Goal: Task Accomplishment & Management: Complete application form

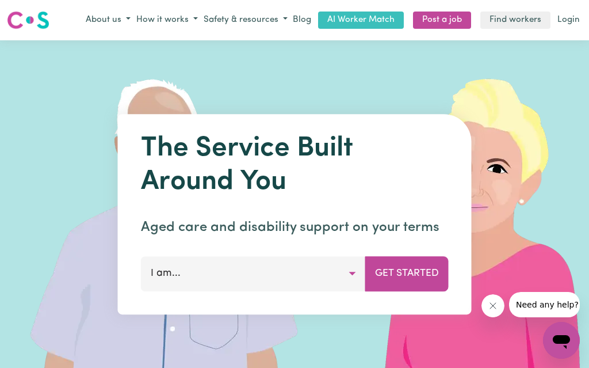
click at [352, 271] on button "I am..." at bounding box center [253, 273] width 225 height 35
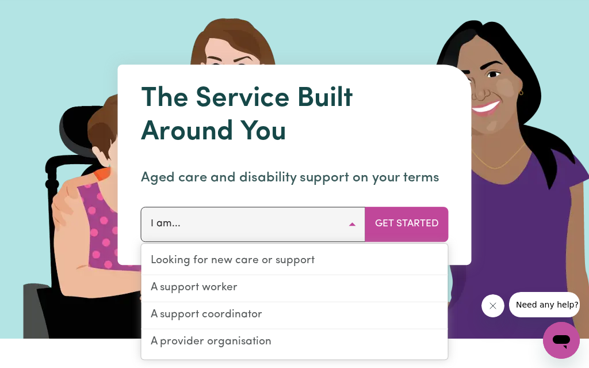
scroll to position [51, 0]
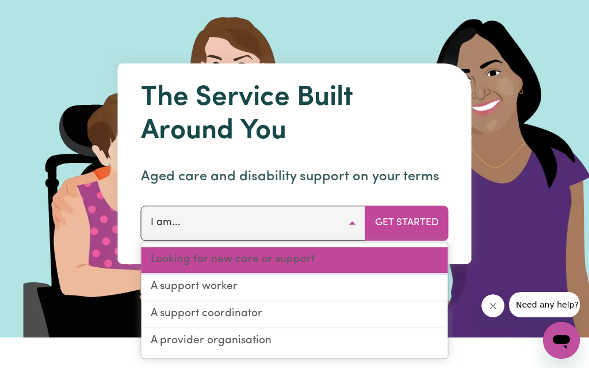
click at [162, 263] on link "Looking for new care or support" at bounding box center [295, 260] width 307 height 27
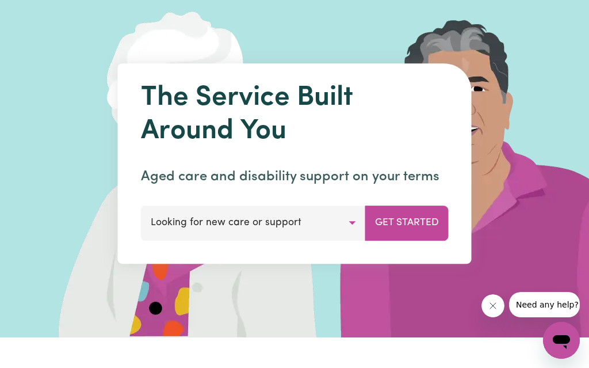
click at [409, 219] on button "Get Started" at bounding box center [406, 222] width 83 height 35
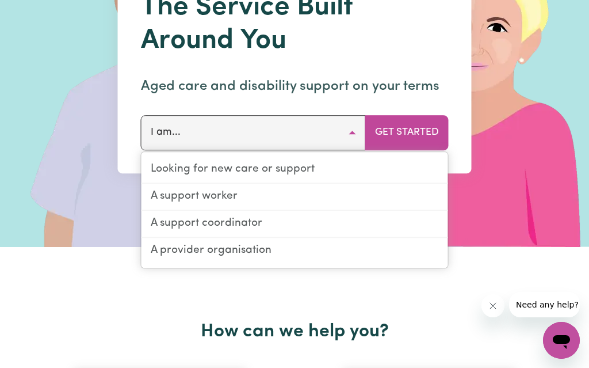
scroll to position [141, 0]
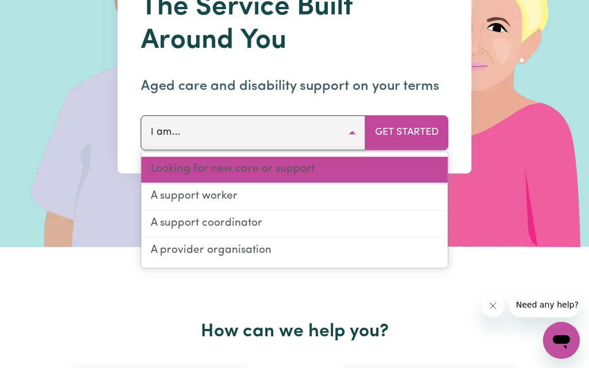
click at [309, 172] on link "Looking for new care or support" at bounding box center [295, 170] width 307 height 27
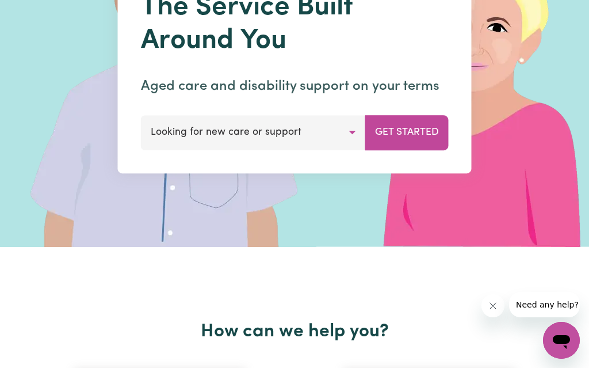
click at [415, 132] on button "Get Started" at bounding box center [406, 132] width 83 height 35
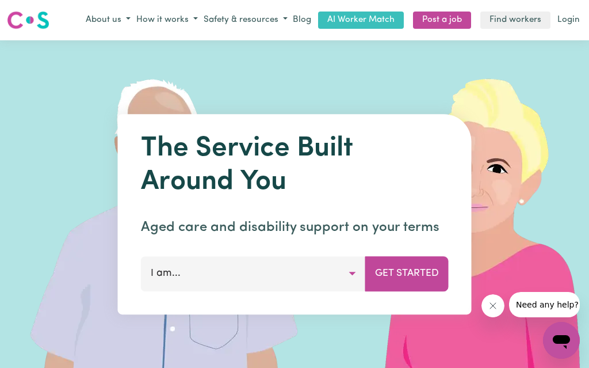
scroll to position [192, 0]
